Goal: Navigation & Orientation: Find specific page/section

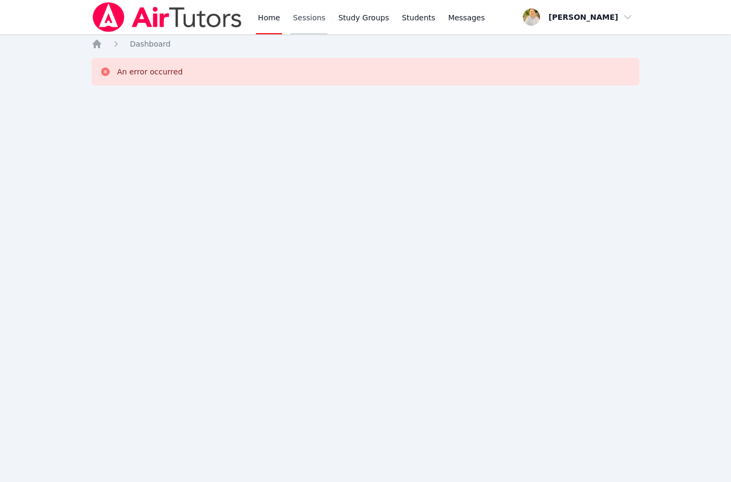
click at [308, 27] on link "Sessions" at bounding box center [309, 17] width 37 height 34
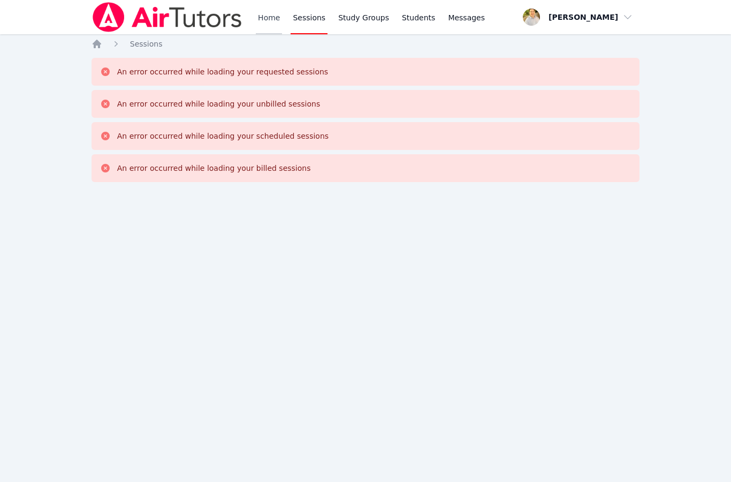
click at [274, 17] on link "Home" at bounding box center [269, 17] width 26 height 34
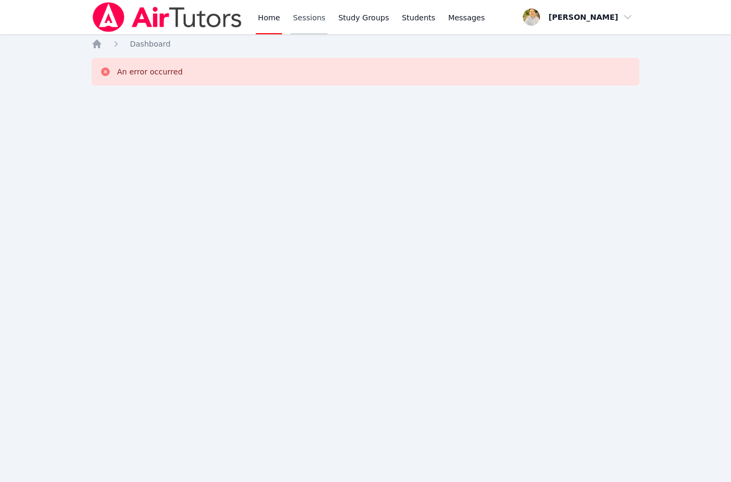
click at [313, 9] on link "Sessions" at bounding box center [309, 17] width 37 height 34
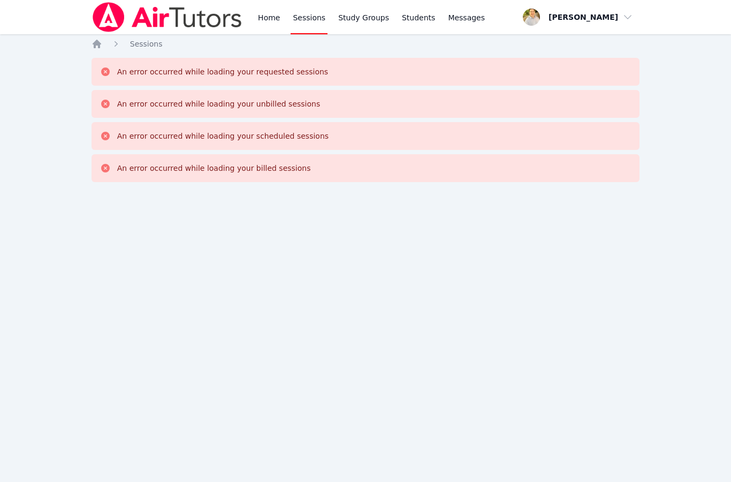
click at [150, 18] on img at bounding box center [168, 17] width 152 height 30
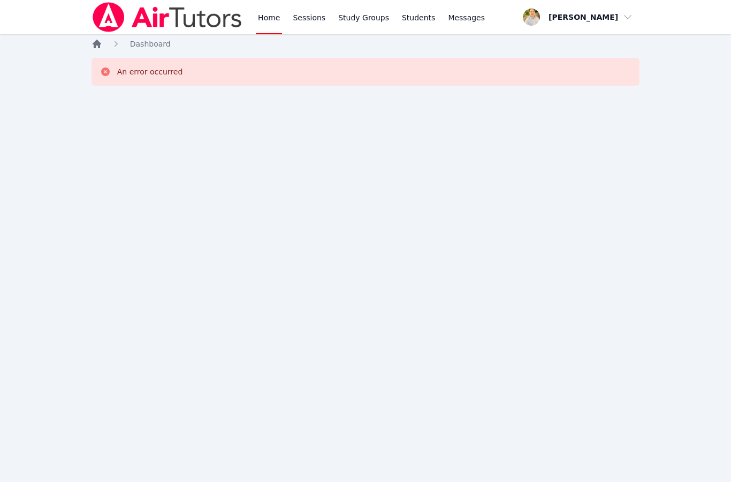
click at [101, 42] on icon "Breadcrumb" at bounding box center [97, 44] width 11 height 11
click at [593, 20] on span "button" at bounding box center [578, 17] width 117 height 24
click at [561, 44] on link "Profile" at bounding box center [582, 41] width 103 height 19
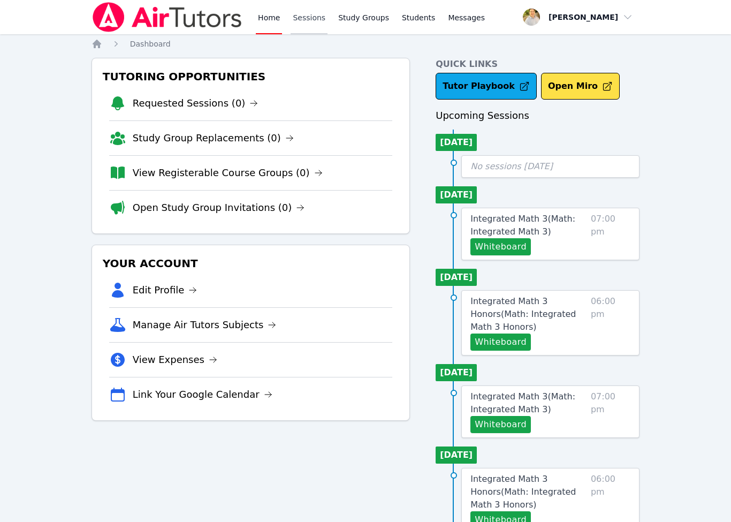
click at [310, 21] on link "Sessions" at bounding box center [309, 17] width 37 height 34
